Goal: Task Accomplishment & Management: Contribute content

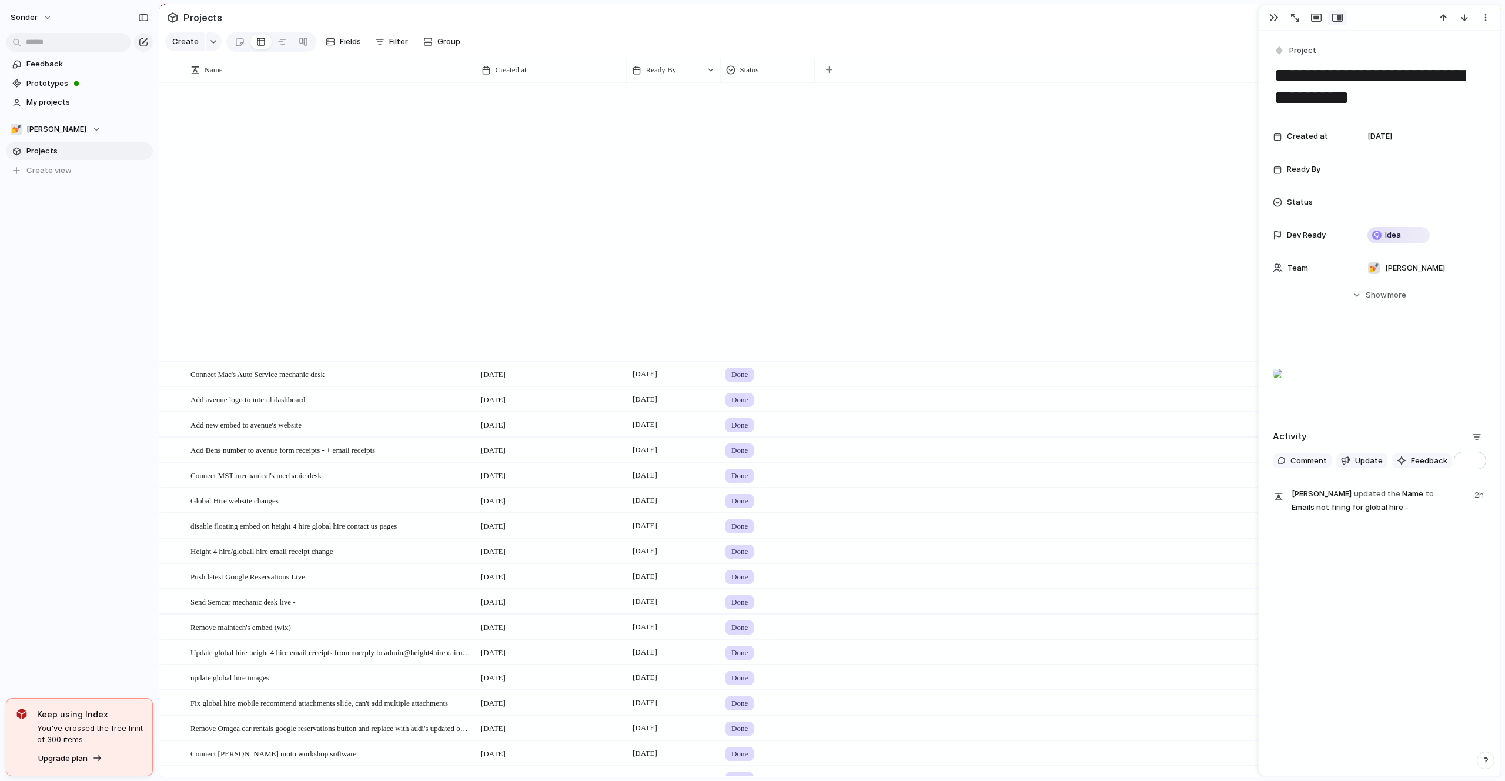
scroll to position [1026, 0]
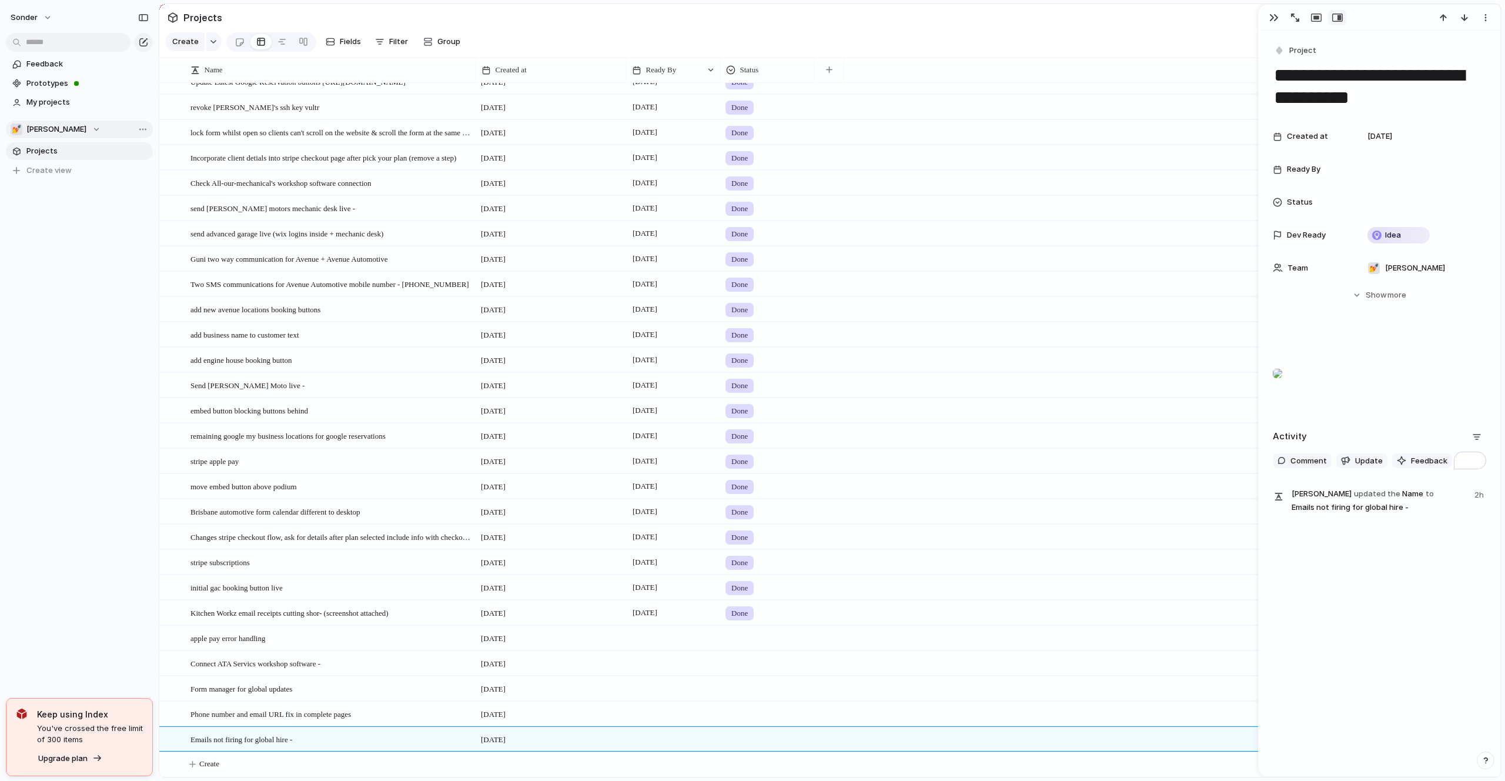
click at [69, 133] on button "💅 [PERSON_NAME]" at bounding box center [79, 129] width 147 height 18
click at [48, 215] on span "[PERSON_NAME]'s Board" at bounding box center [81, 212] width 91 height 12
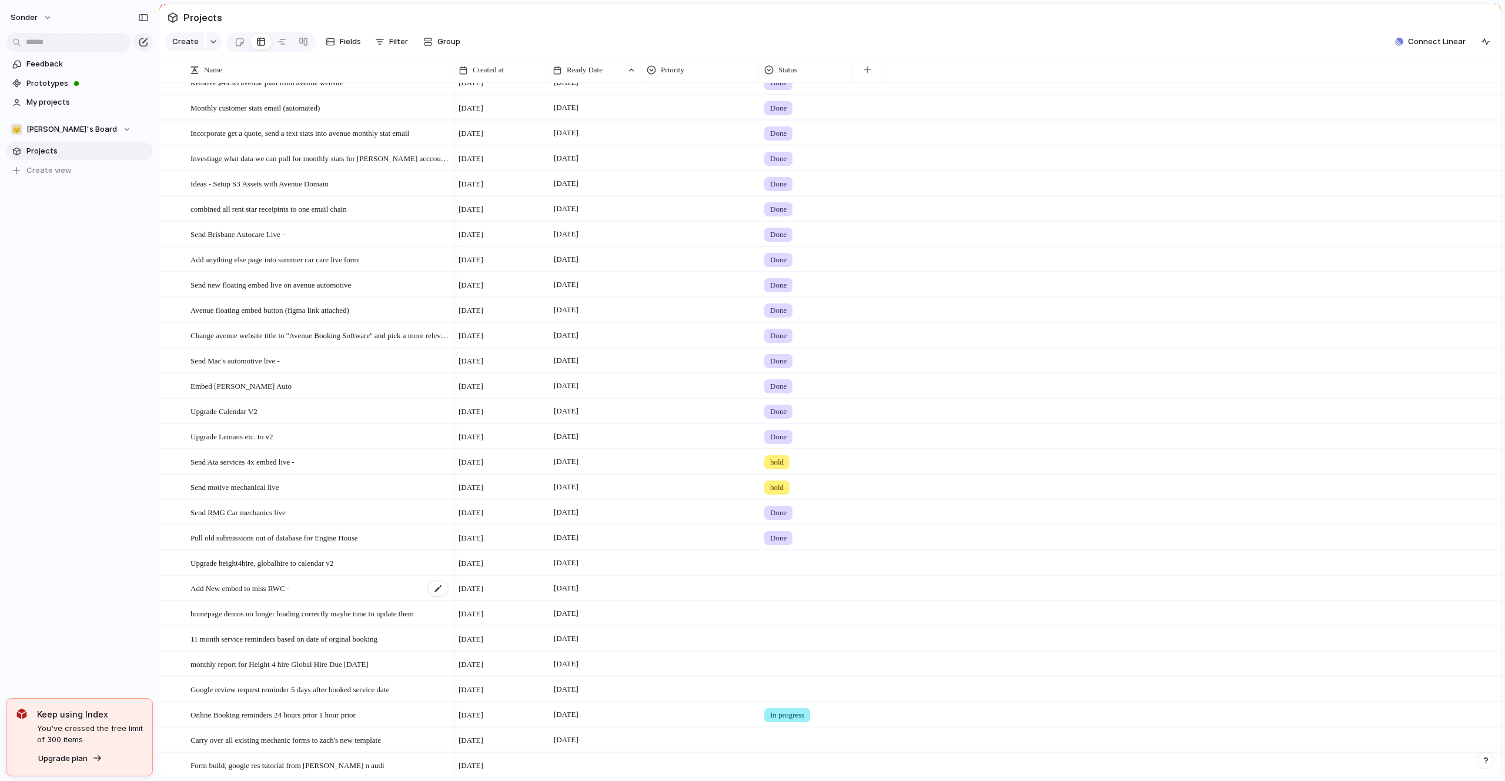
scroll to position [242, 0]
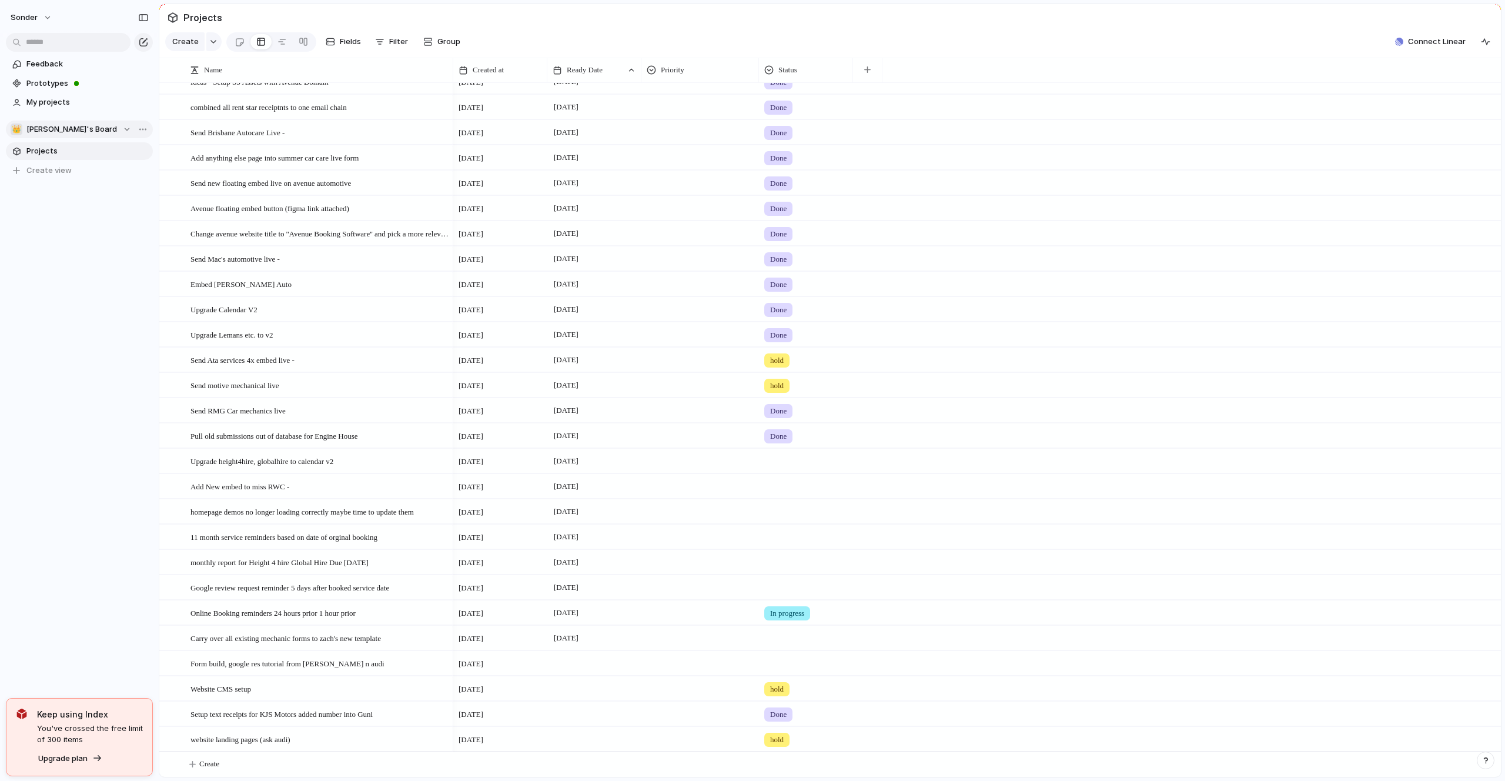
click at [49, 136] on button "👑 [PERSON_NAME]'s Board" at bounding box center [79, 129] width 147 height 18
drag, startPoint x: 56, startPoint y: 196, endPoint x: 56, endPoint y: 259, distance: 63.5
click at [56, 262] on ul "Recent 💅 [PERSON_NAME] 🥶 Audi's Board 🛠️ Form Builds Teams 🚀 Avenue 👑 [PERSON_N…" at bounding box center [80, 251] width 138 height 175
click at [56, 218] on div "🥶 Audi's Board" at bounding box center [51, 212] width 66 height 14
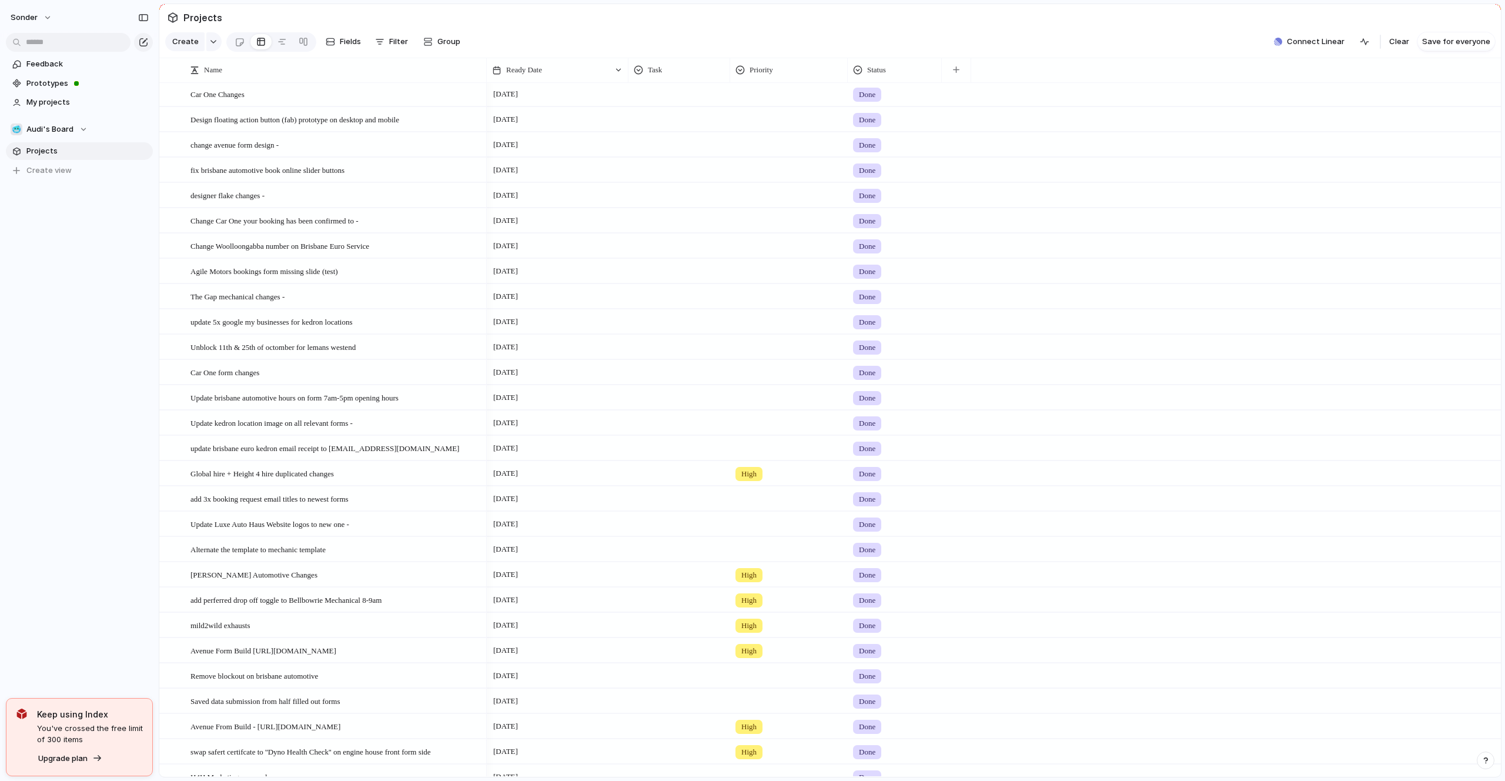
scroll to position [2540, 0]
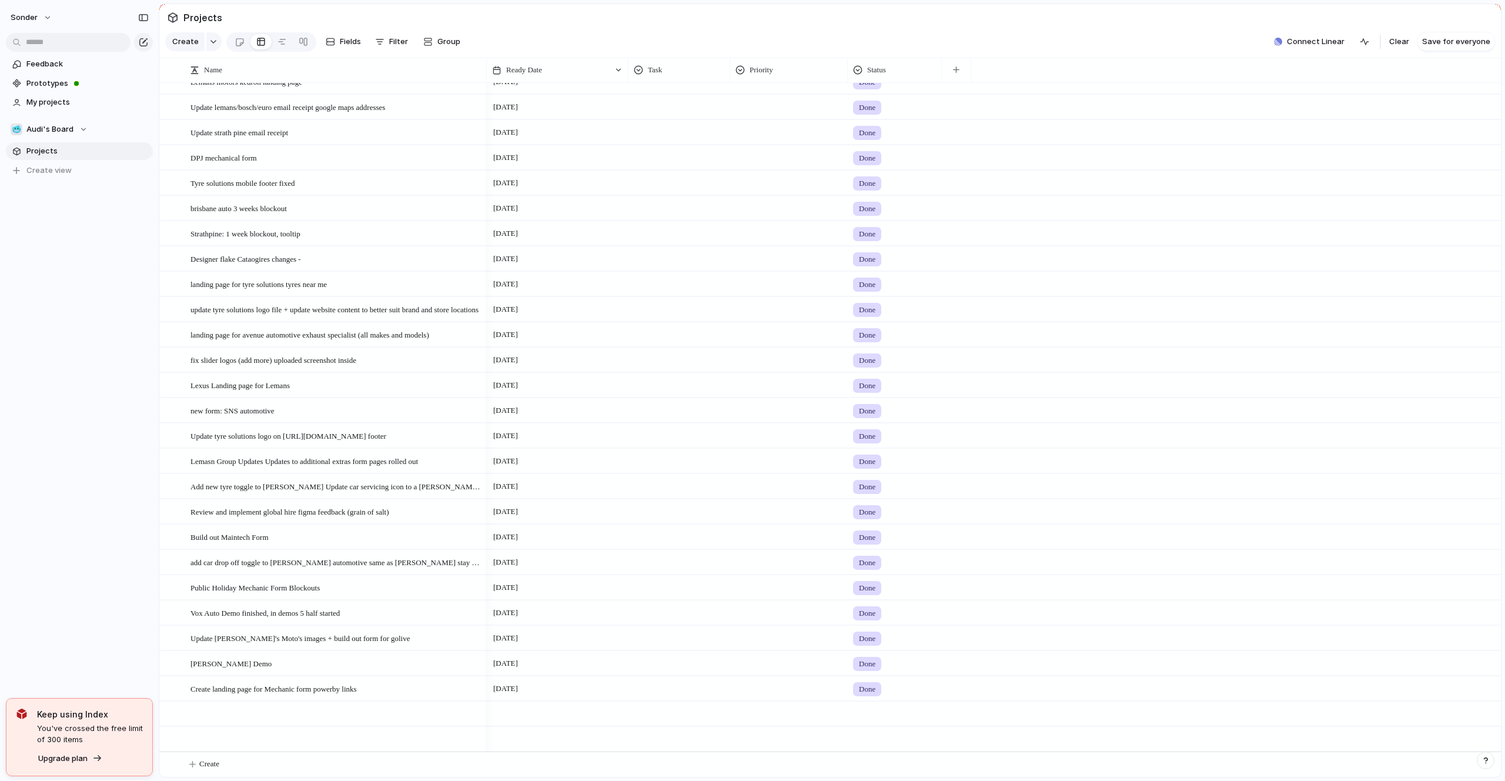
click at [245, 777] on div "Projects Create Fields Filter Group Zoom Collapse Connect Linear Clear Save for…" at bounding box center [832, 390] width 1346 height 781
click at [245, 770] on button "Create" at bounding box center [845, 764] width 1348 height 24
type textarea "**********"
click at [61, 130] on span "Audi's Board" at bounding box center [49, 129] width 47 height 12
click at [63, 206] on li "💅 [PERSON_NAME]" at bounding box center [79, 212] width 133 height 20
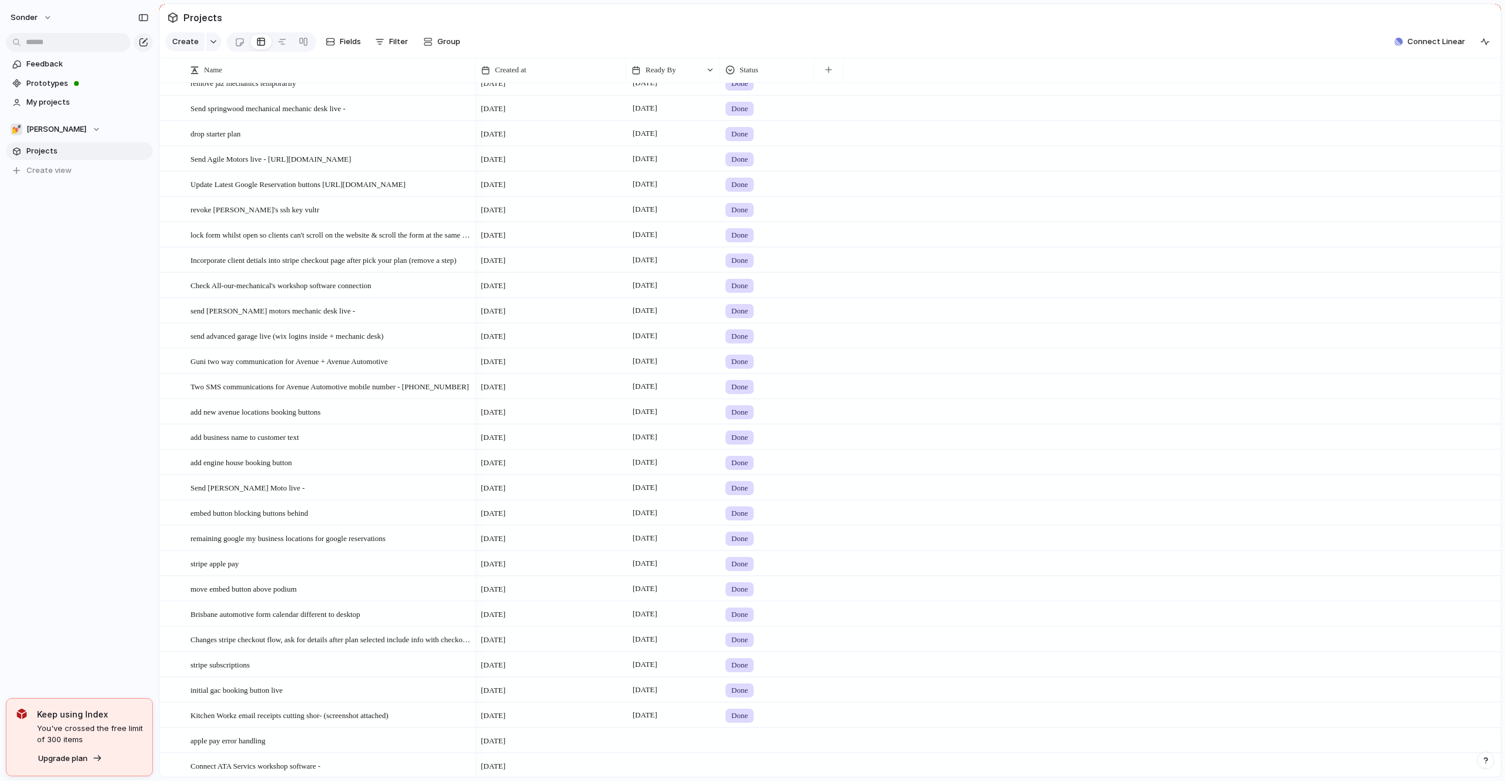
scroll to position [1026, 0]
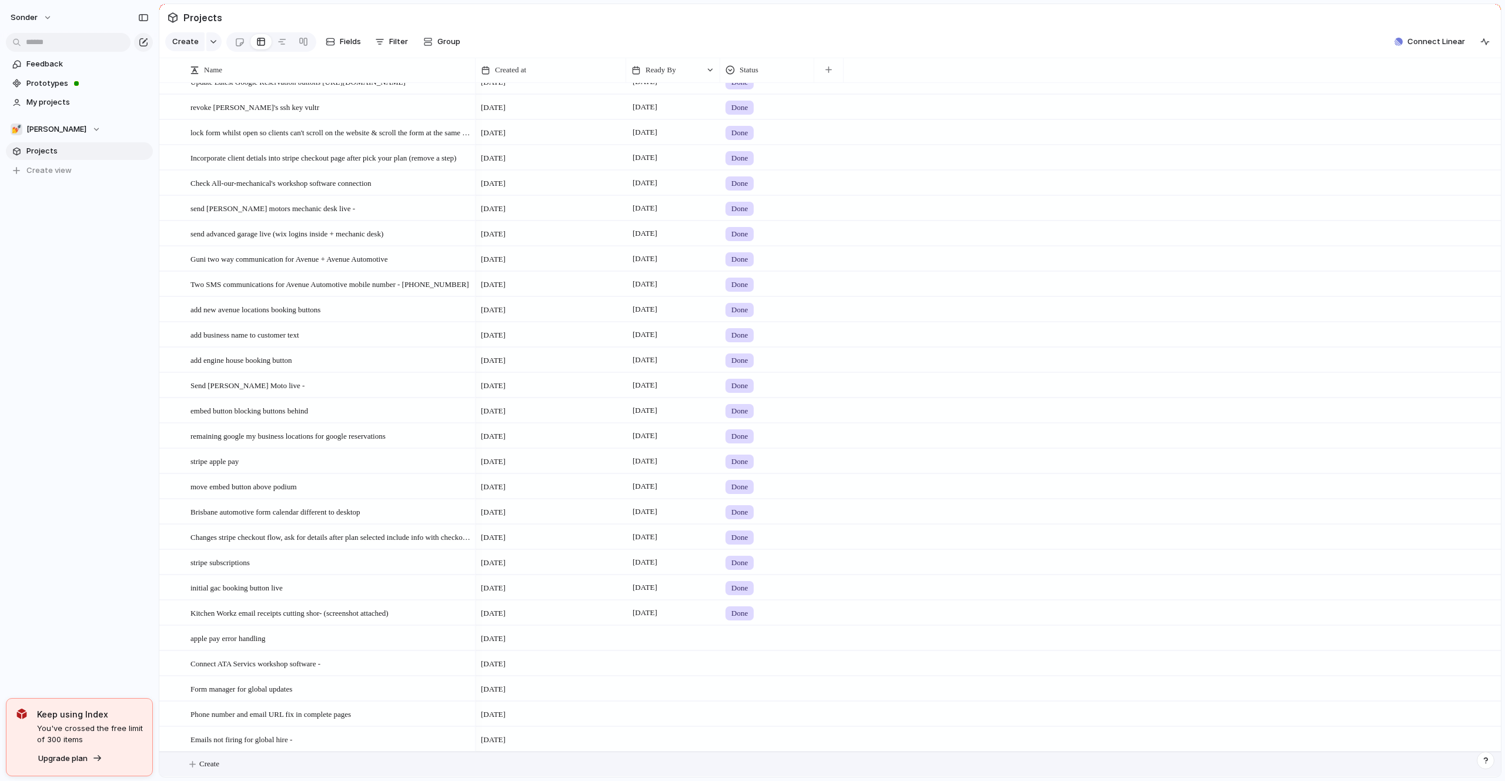
click at [247, 752] on button "Create" at bounding box center [845, 764] width 1348 height 24
type textarea "**********"
click at [247, 752] on div "intergrated embed, have all 3 in simplier code embed onto the webiste" at bounding box center [330, 764] width 281 height 24
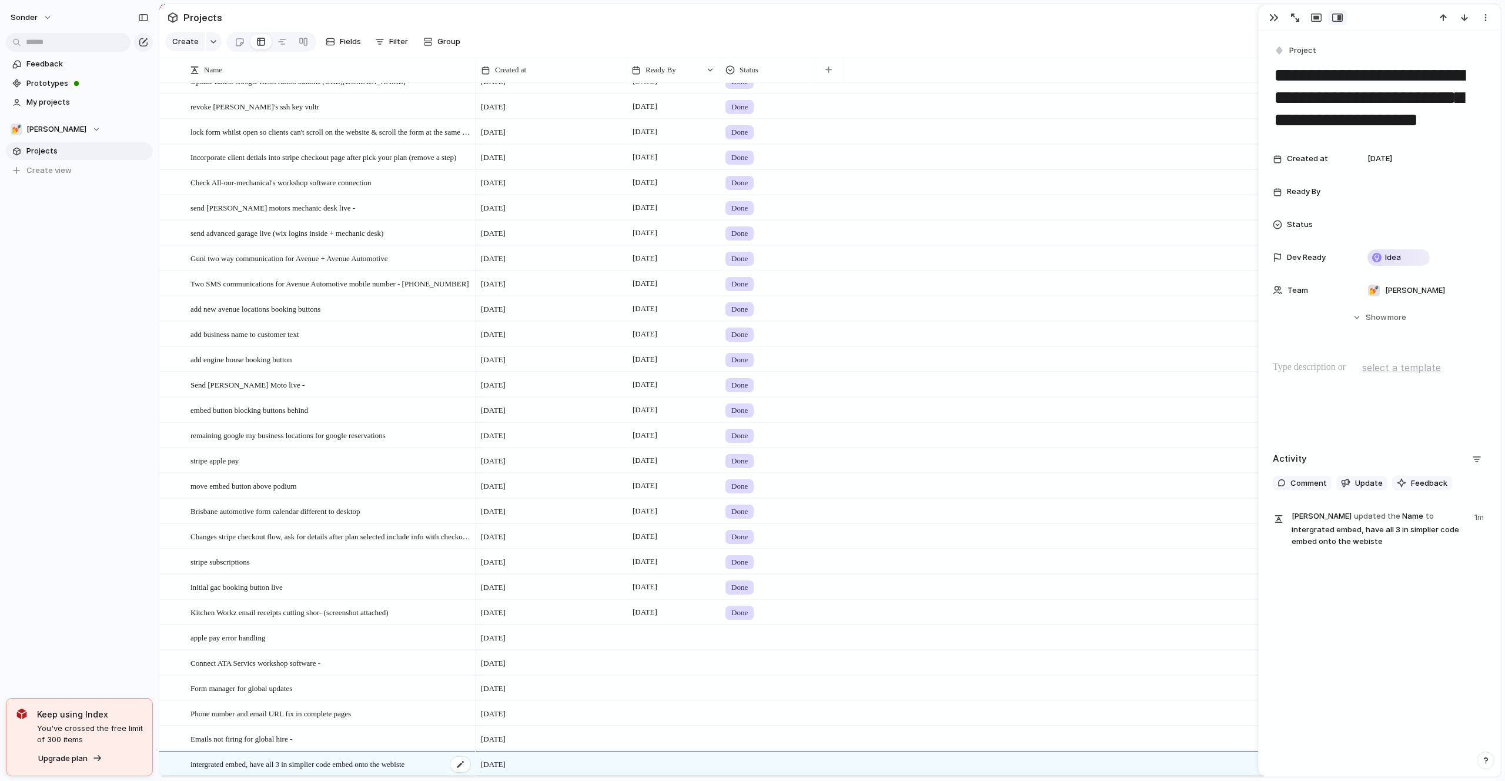
click at [252, 769] on span "intergrated embed, have all 3 in simplier code embed onto the webiste" at bounding box center [297, 763] width 214 height 14
click at [1316, 416] on div at bounding box center [1378, 397] width 213 height 75
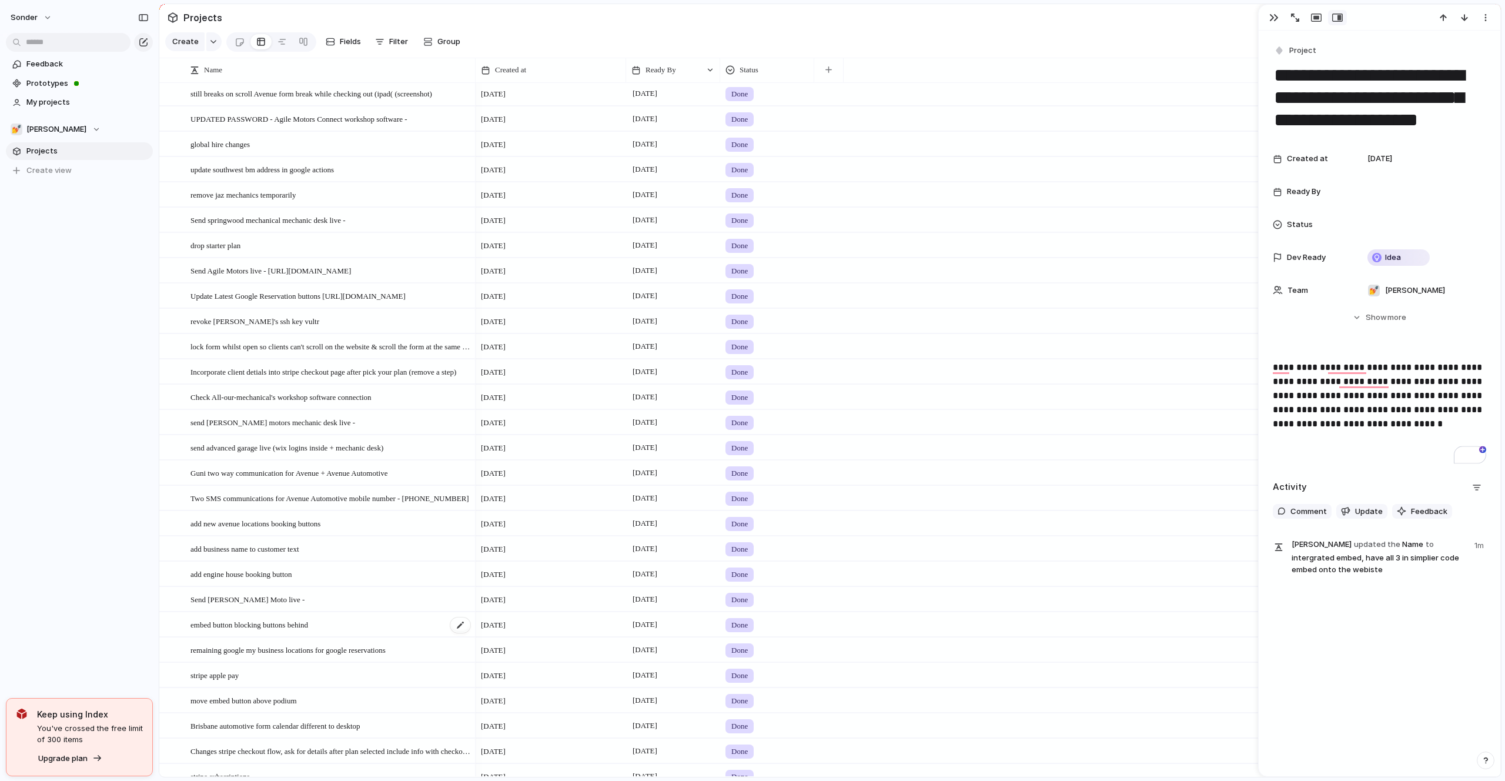
scroll to position [1051, 0]
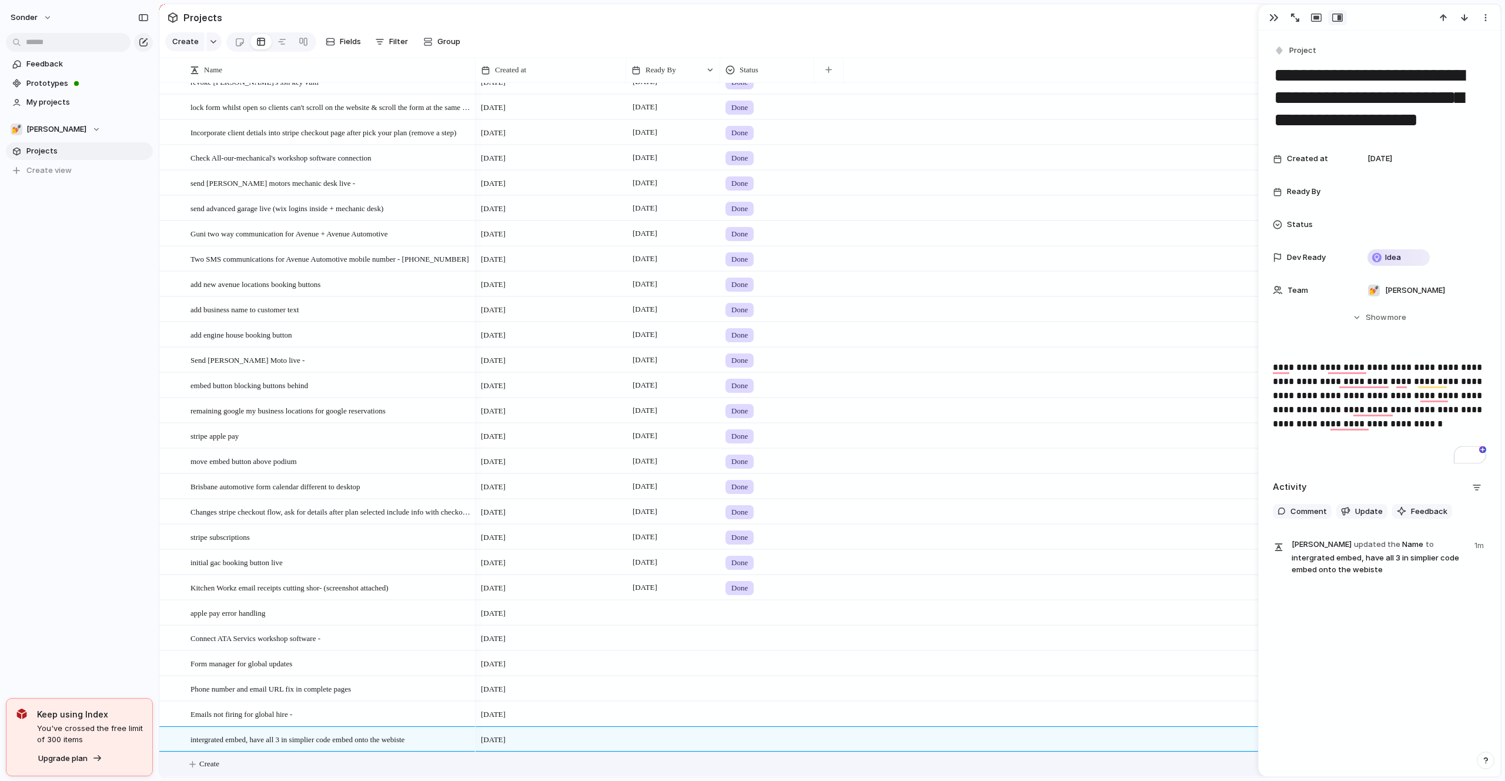
click at [258, 761] on button "Create" at bounding box center [845, 764] width 1348 height 24
type textarea "*"
type textarea "**********"
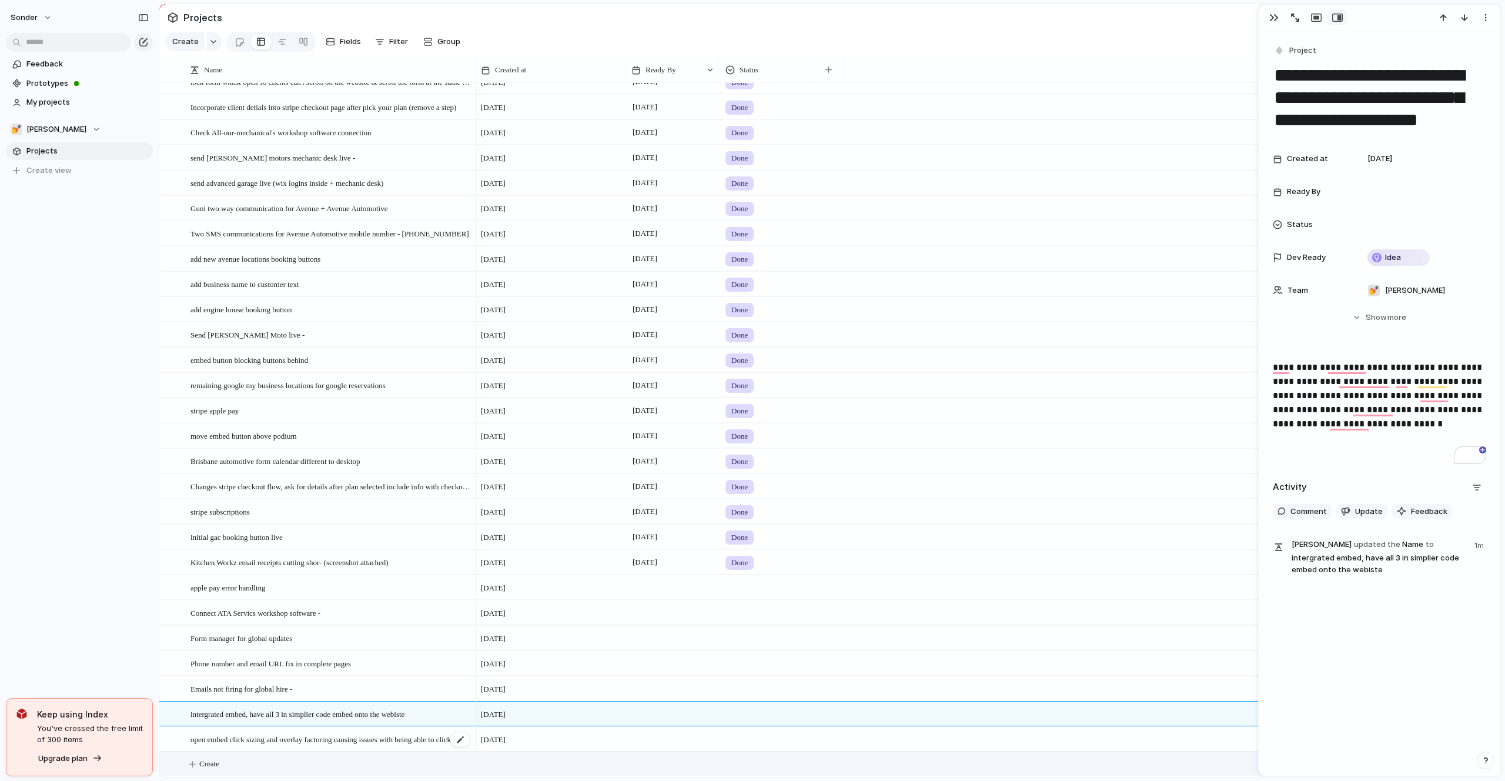
click at [259, 746] on div "open embed click sizing and overlay factoring causing issues with being able to…" at bounding box center [330, 739] width 281 height 24
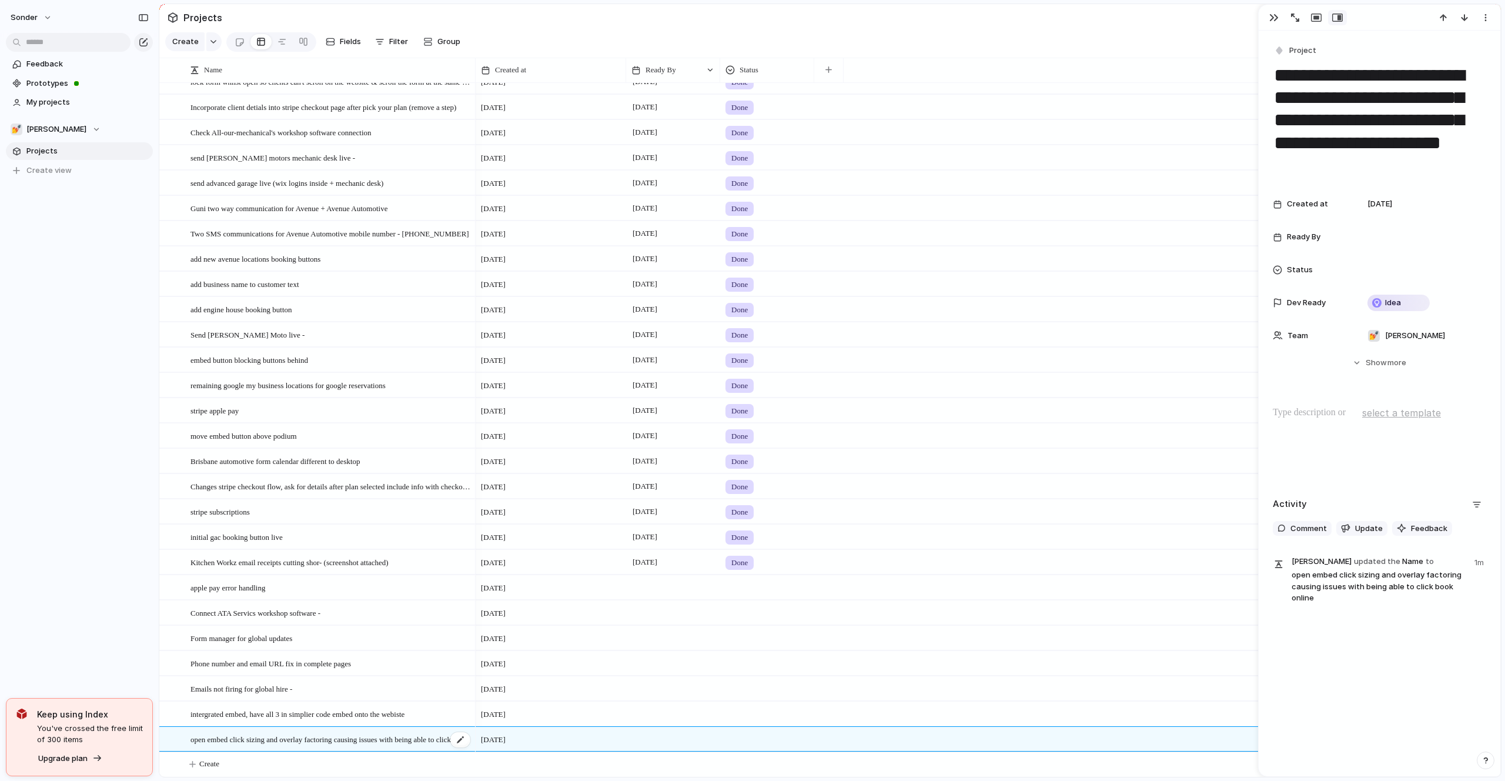
click at [264, 742] on span "open embed click sizing and overlay factoring causing issues with being able to…" at bounding box center [330, 739] width 281 height 14
click at [1423, 243] on div at bounding box center [1421, 236] width 118 height 13
click at [1353, 383] on button "13" at bounding box center [1349, 381] width 21 height 21
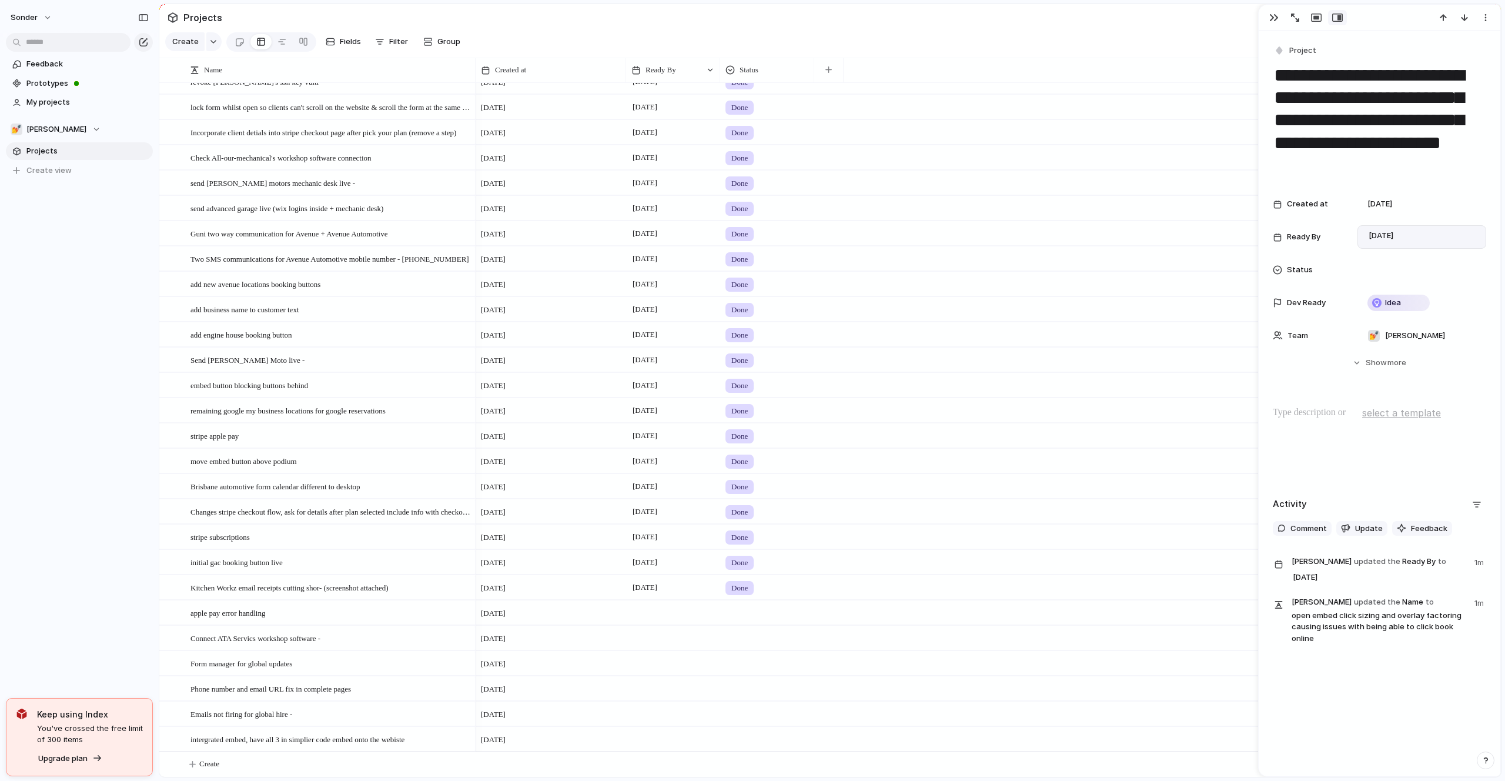
click at [662, 742] on div at bounding box center [673, 738] width 94 height 24
click at [674, 677] on button "13" at bounding box center [671, 679] width 21 height 21
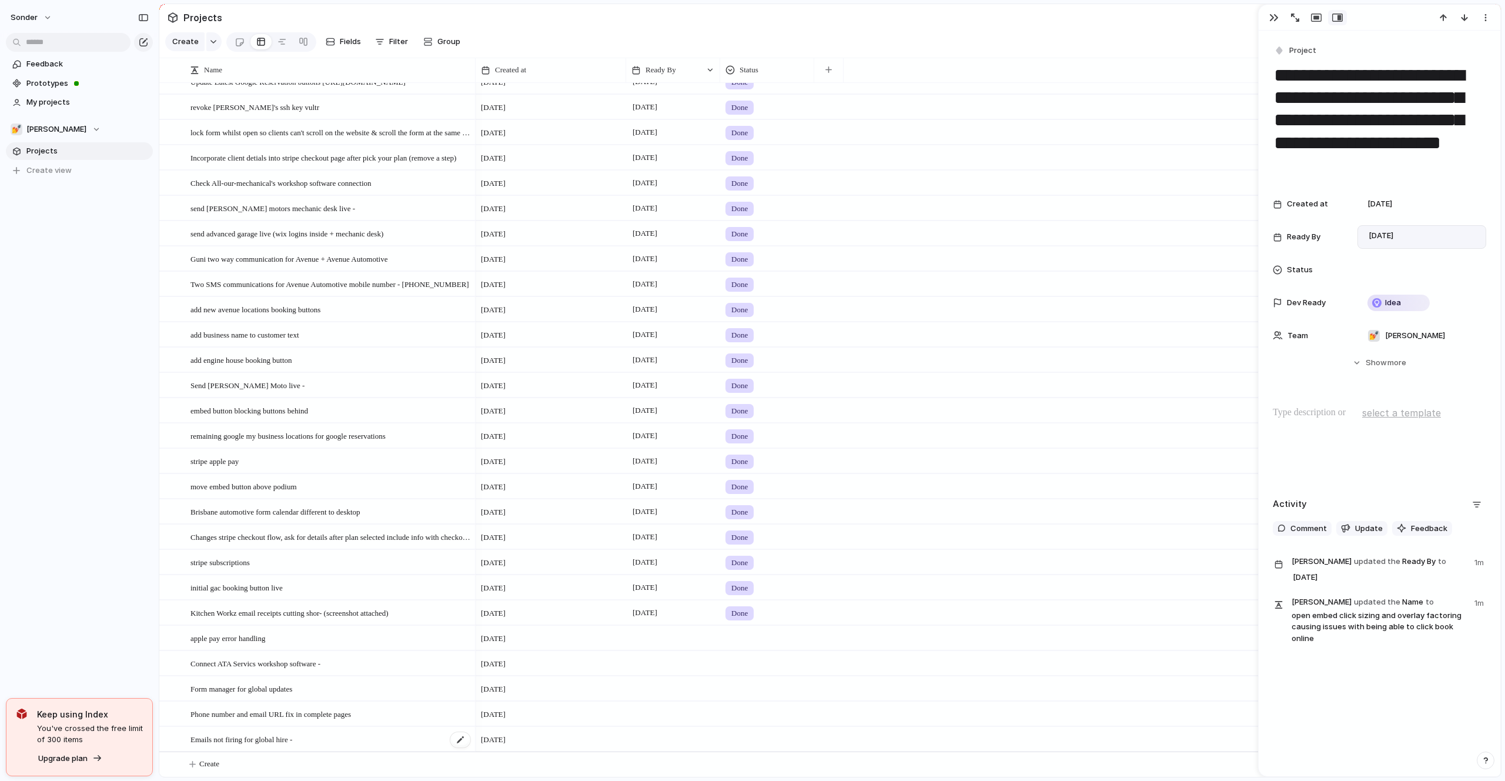
click at [292, 739] on span "Emails not firing for global hire -" at bounding box center [241, 739] width 102 height 14
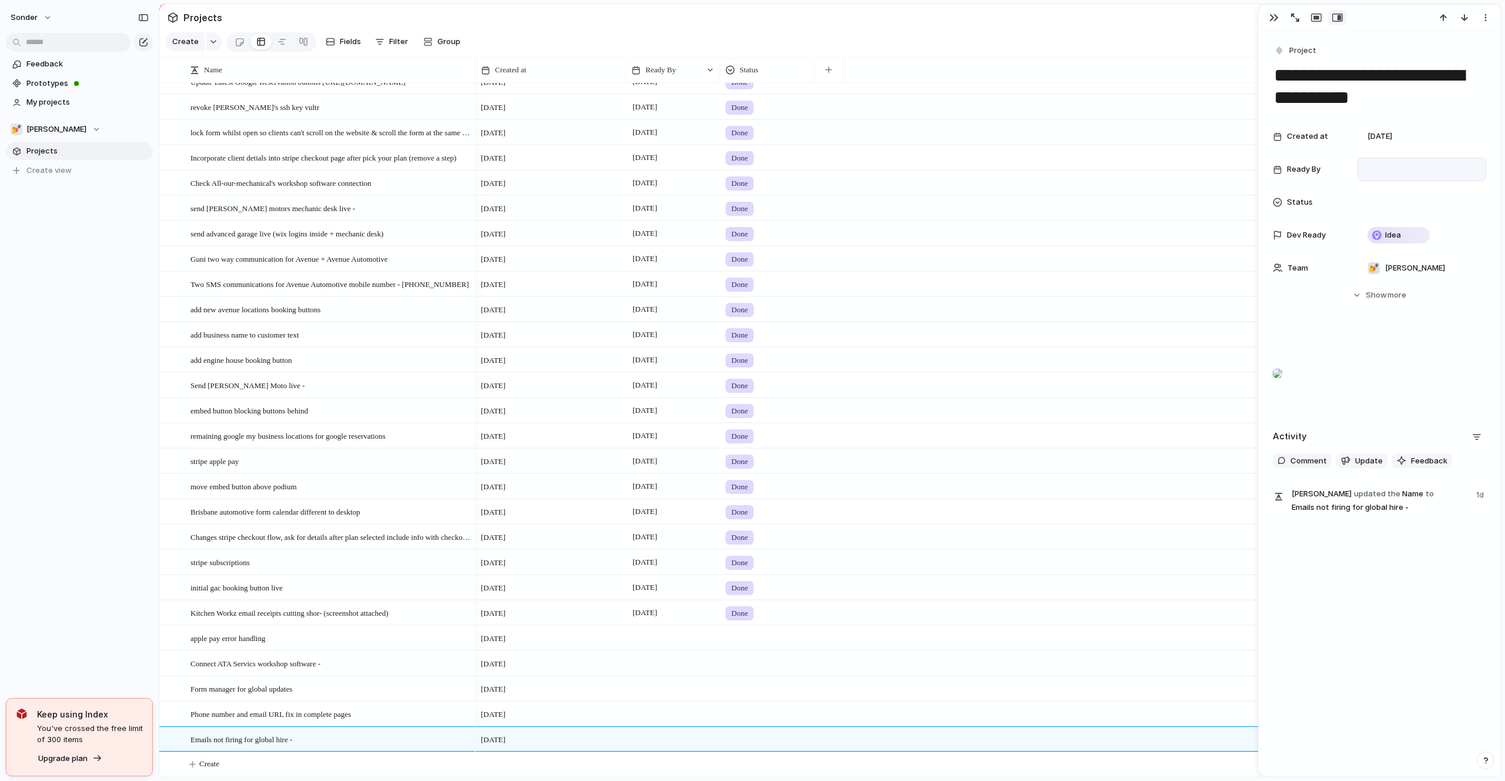
click at [131, 410] on div "sonder Feedback Prototypes My projects 💅 Zach Projects To pick up a draggable i…" at bounding box center [79, 390] width 159 height 781
click at [243, 687] on span "Form manager for global updates" at bounding box center [241, 688] width 102 height 14
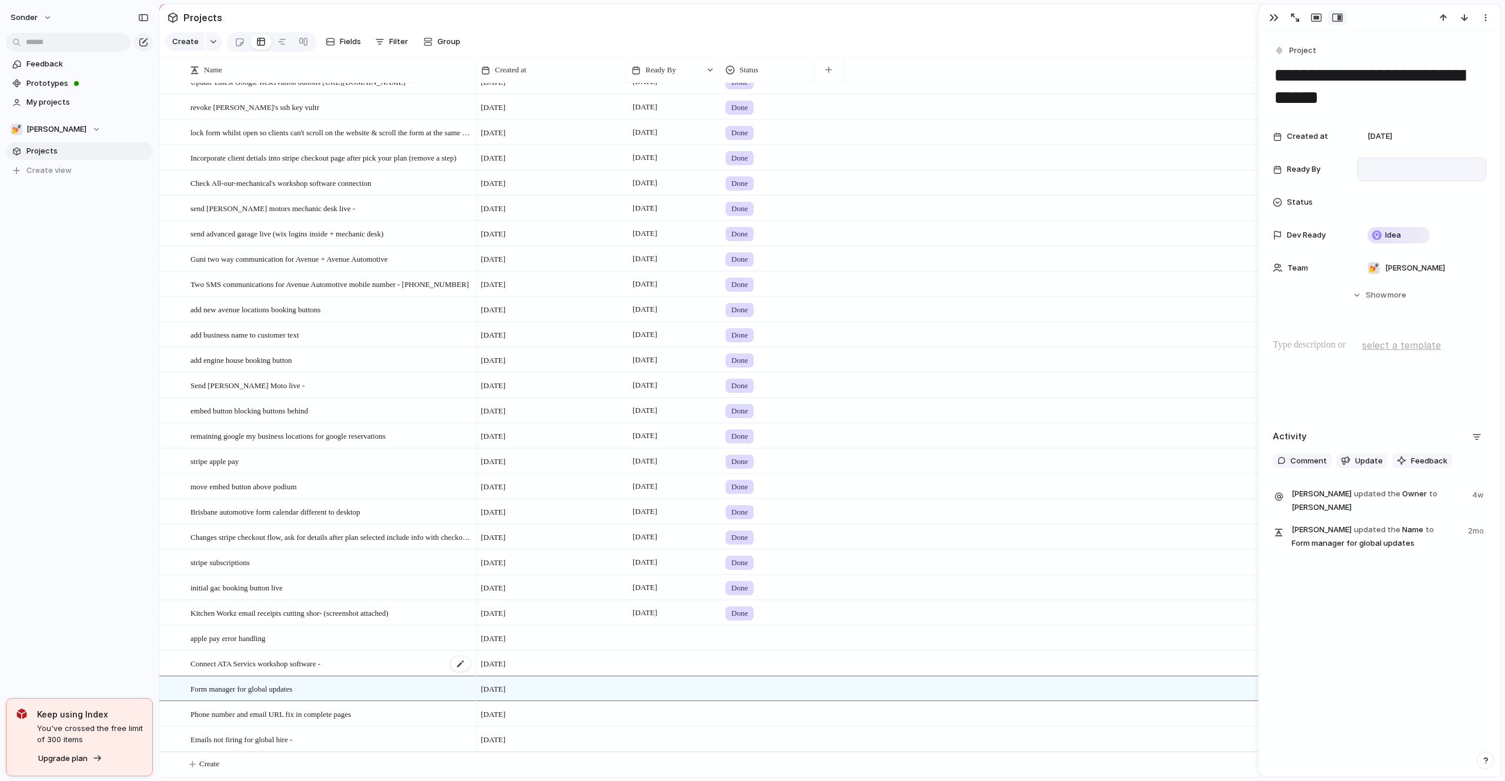
click at [240, 662] on span "Connect ATA Servics workshop software -" at bounding box center [255, 663] width 130 height 14
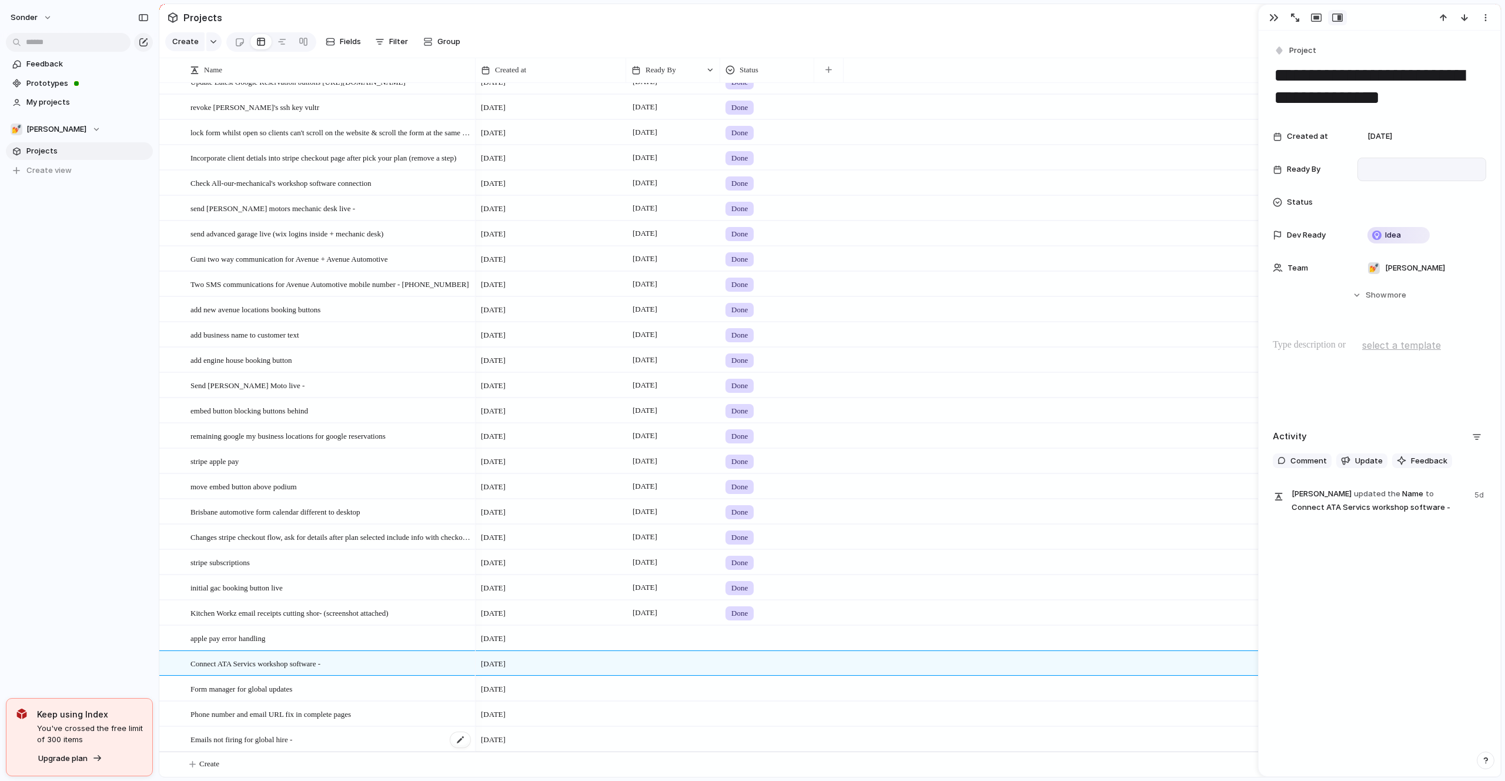
click at [242, 727] on div "Emails not firing for global hire -" at bounding box center [330, 739] width 281 height 24
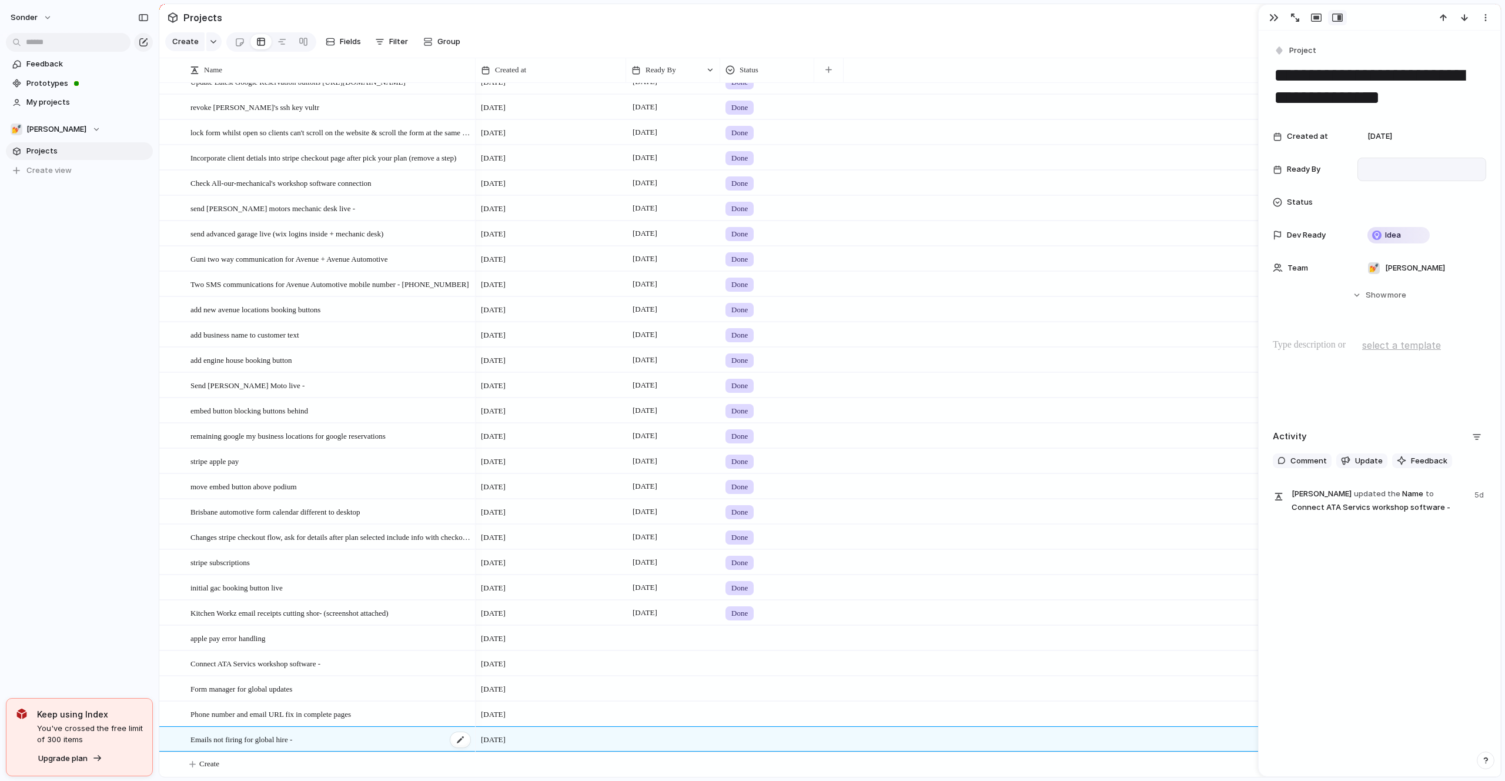
type textarea "**********"
click at [1358, 313] on div "Created at [DATE] Ready By Status Dev Ready Idea Team 💅 [PERSON_NAME] Start dat…" at bounding box center [1378, 223] width 213 height 197
click at [1325, 351] on p "To enrich screen reader interactions, please activate Accessibility in Grammarl…" at bounding box center [1378, 345] width 213 height 14
click at [1325, 339] on p "To enrich screen reader interactions, please activate Accessibility in Grammarl…" at bounding box center [1378, 345] width 213 height 14
click at [656, 741] on div at bounding box center [673, 738] width 94 height 24
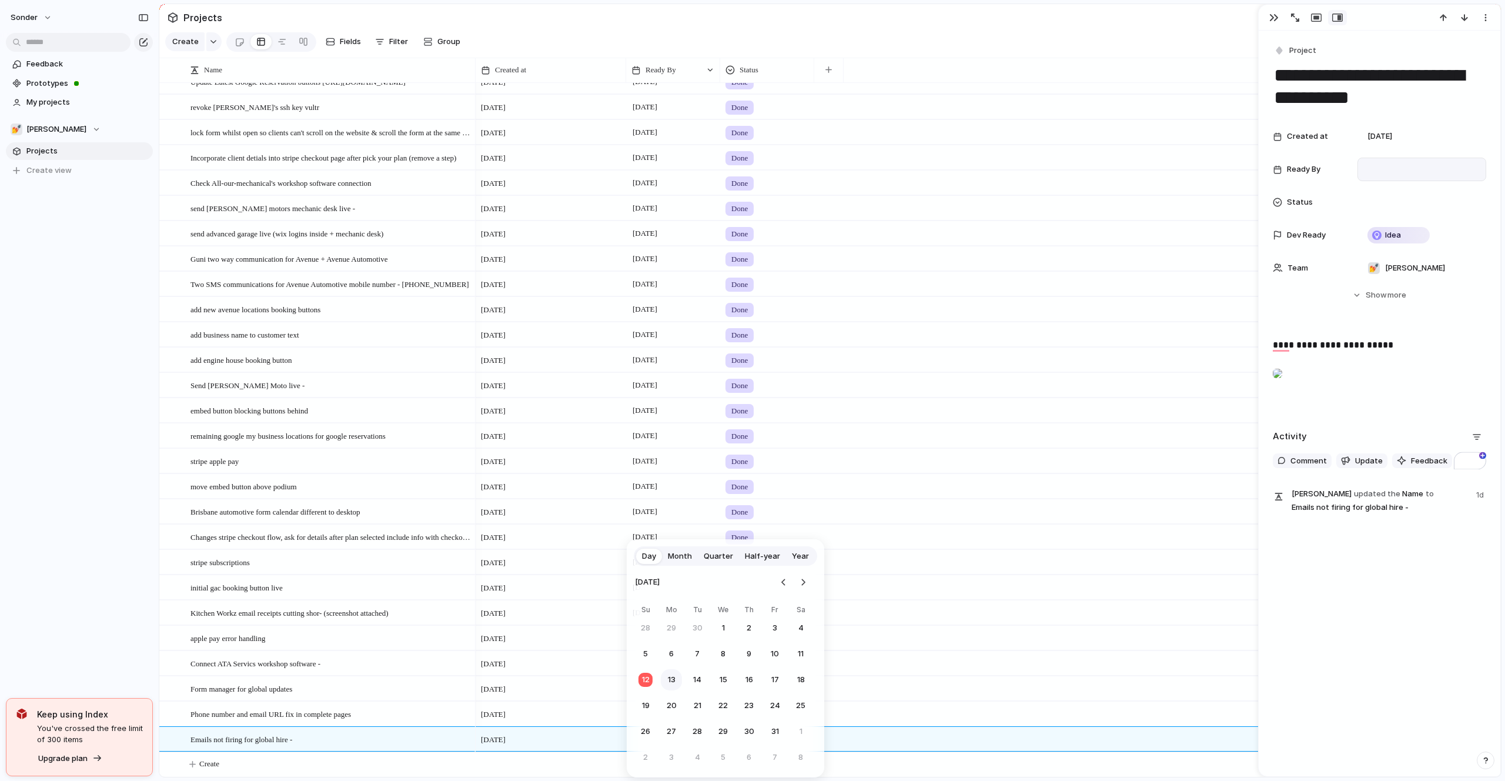
click at [678, 679] on button "13" at bounding box center [671, 679] width 21 height 21
